Goal: Find contact information: Find contact information

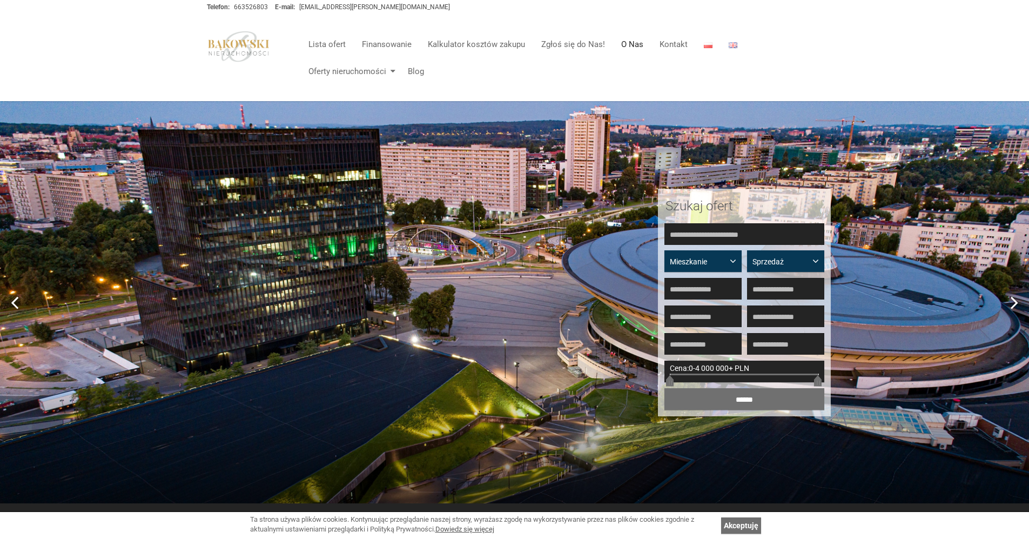
click at [623, 48] on link "O Nas" at bounding box center [632, 44] width 38 height 22
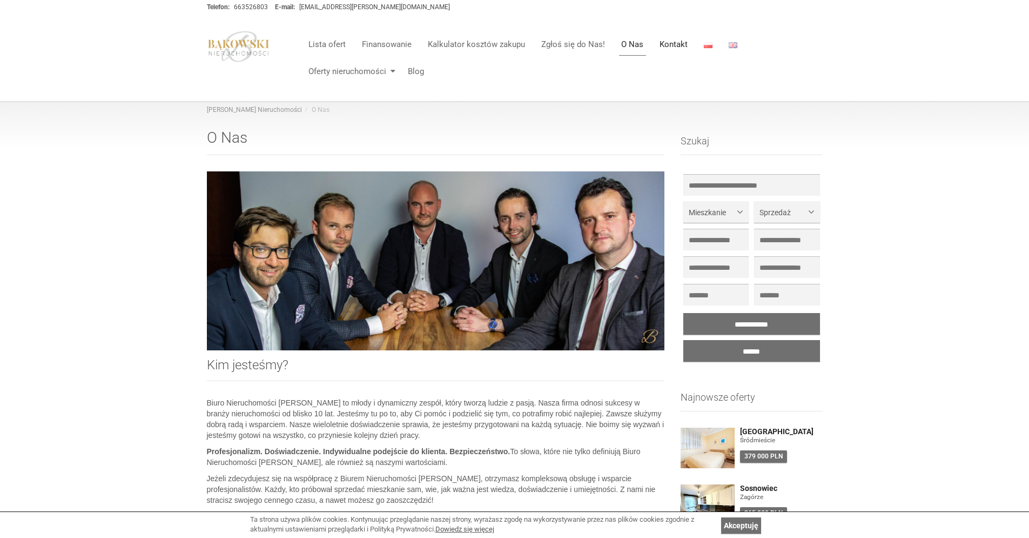
click at [676, 38] on link "Kontakt" at bounding box center [674, 44] width 44 height 22
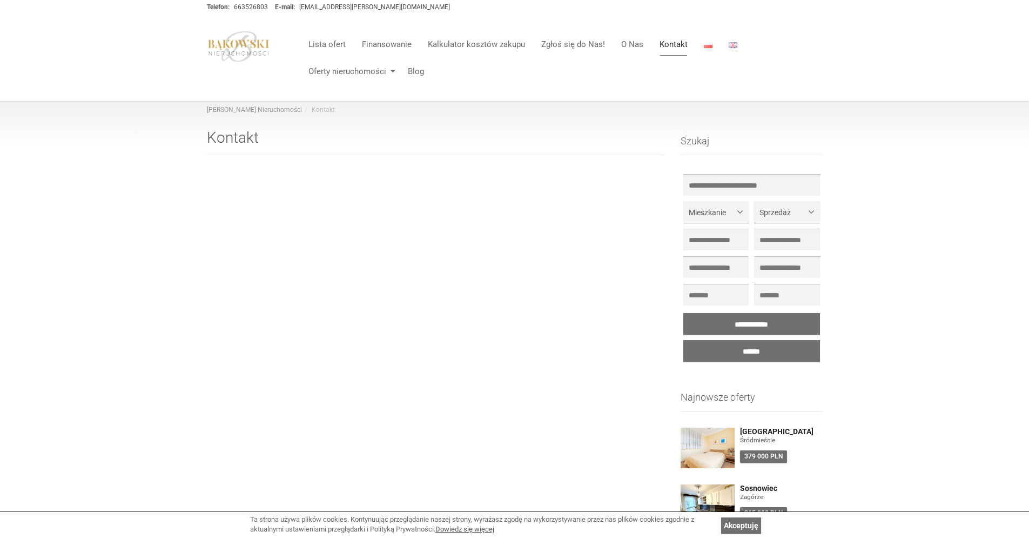
click at [670, 45] on link "Kontakt" at bounding box center [674, 44] width 44 height 22
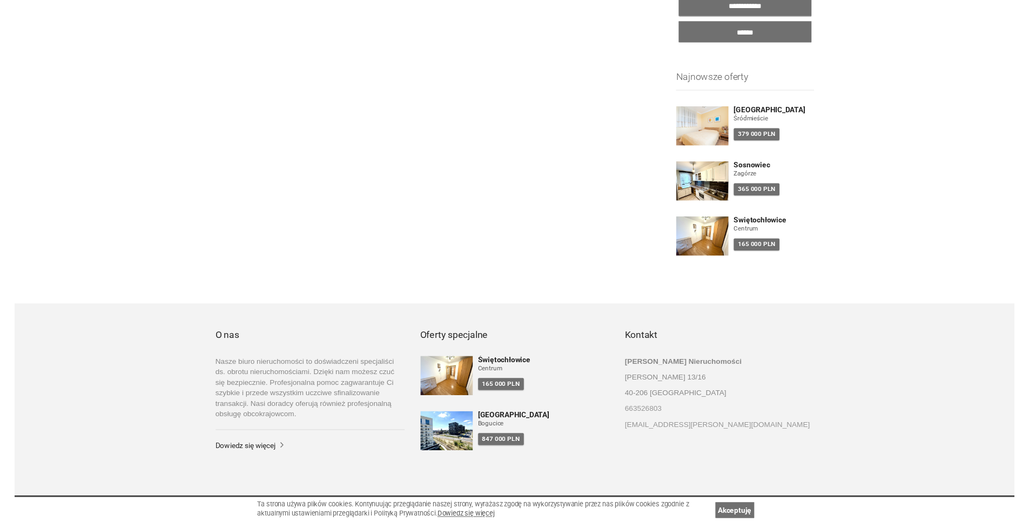
scroll to position [323, 0]
